Goal: Information Seeking & Learning: Find specific page/section

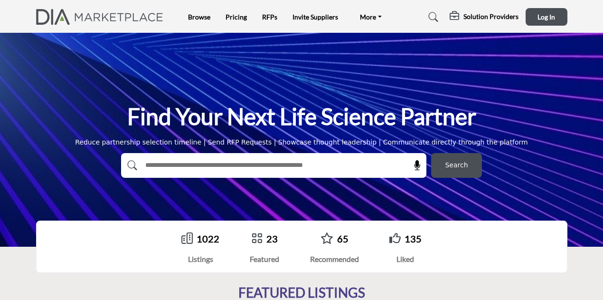
click at [204, 242] on link "1022" at bounding box center [208, 238] width 23 height 11
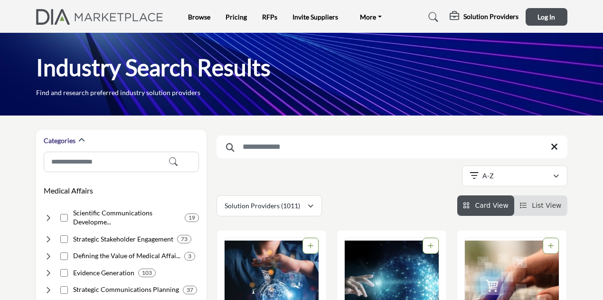
scroll to position [262, 0]
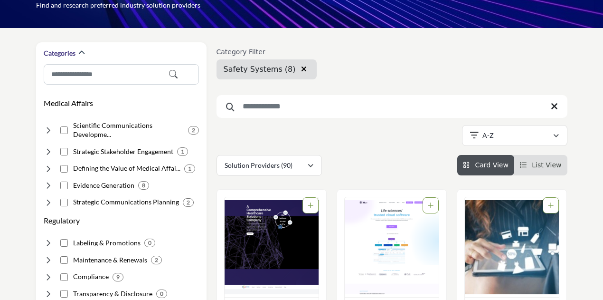
scroll to position [92, 0]
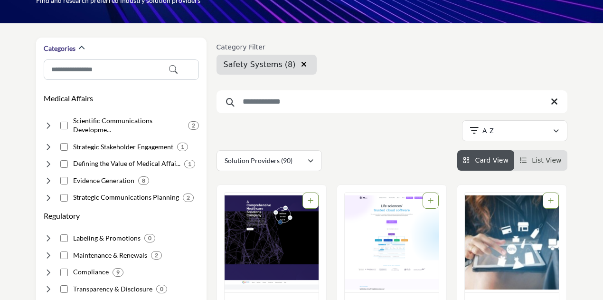
click at [298, 60] on button "button" at bounding box center [303, 64] width 11 height 12
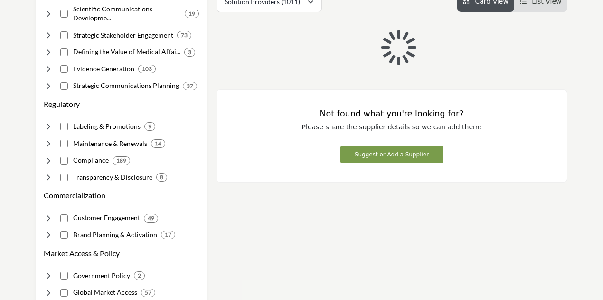
scroll to position [240, 0]
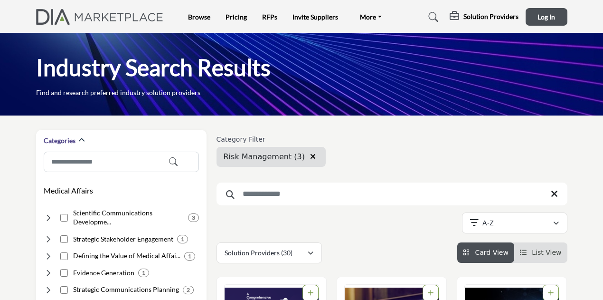
scroll to position [262, 0]
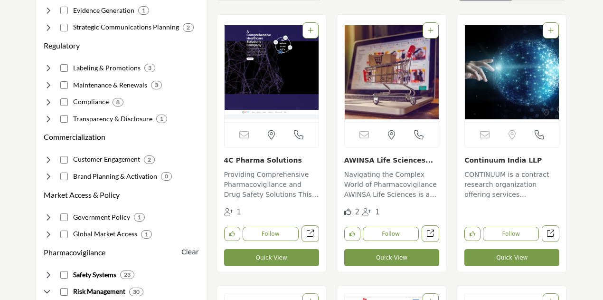
click at [389, 86] on img "Open Listing in new tab" at bounding box center [392, 72] width 94 height 100
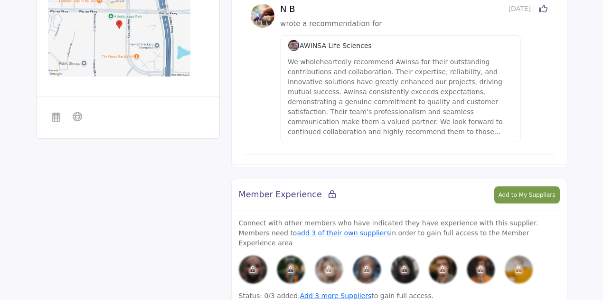
scroll to position [262, 0]
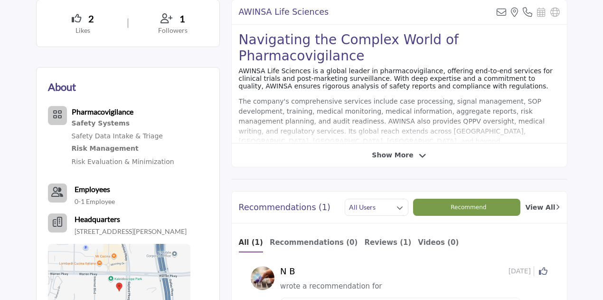
click at [413, 150] on span "Show More" at bounding box center [399, 155] width 54 height 10
